Goal: Find specific page/section: Find specific page/section

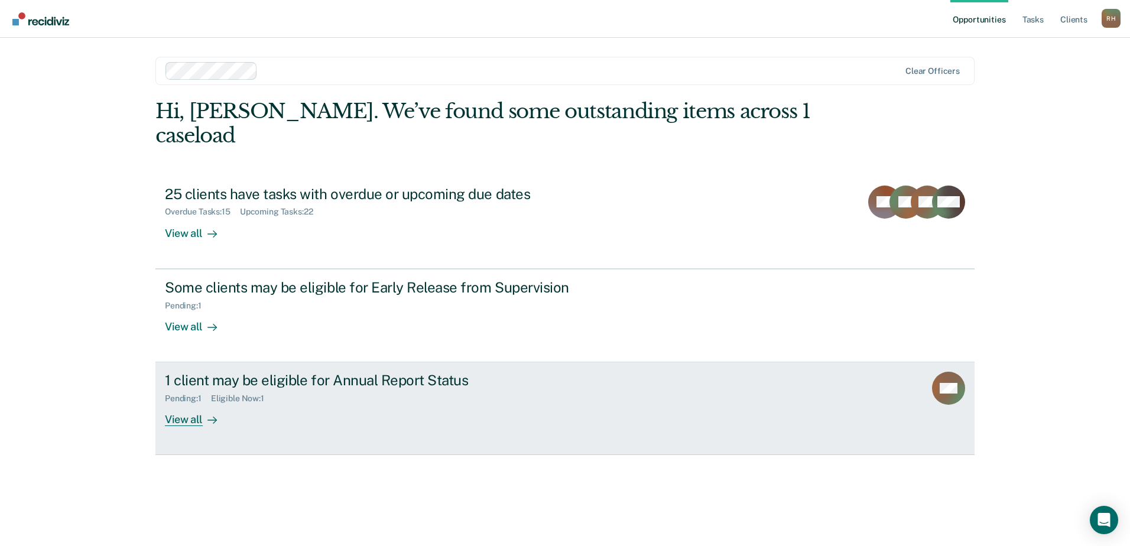
click at [174, 404] on div "View all" at bounding box center [198, 415] width 66 height 23
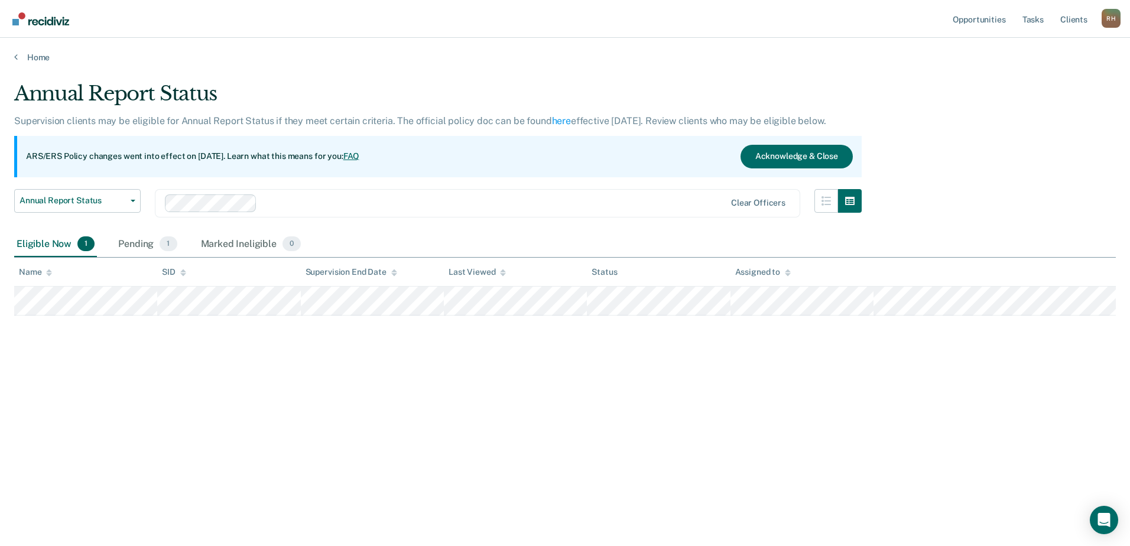
click at [1056, 27] on ul "Opportunities Tasks Client s" at bounding box center [1025, 19] width 151 height 38
click at [1077, 22] on link "Client s" at bounding box center [1074, 19] width 32 height 38
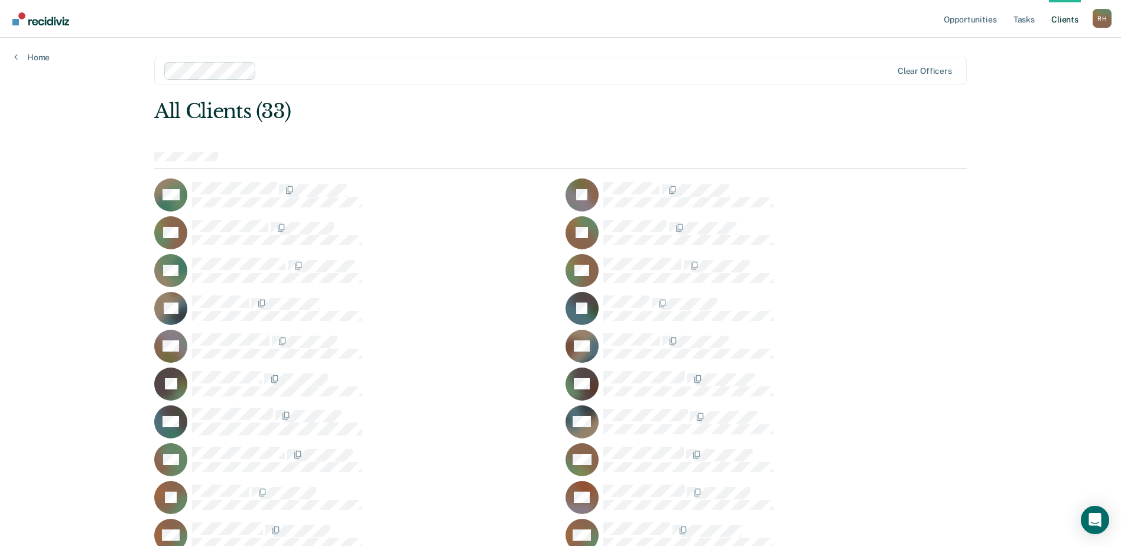
click at [1100, 17] on div "R H" at bounding box center [1102, 18] width 19 height 19
click at [31, 59] on link "Home" at bounding box center [31, 57] width 35 height 11
